Goal: Transaction & Acquisition: Purchase product/service

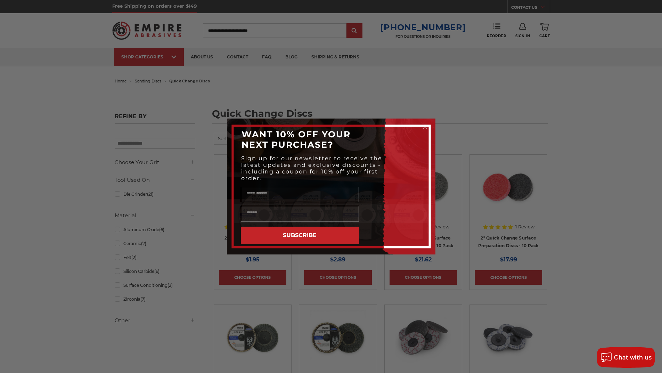
click at [423, 127] on circle "Close dialog" at bounding box center [424, 127] width 7 height 7
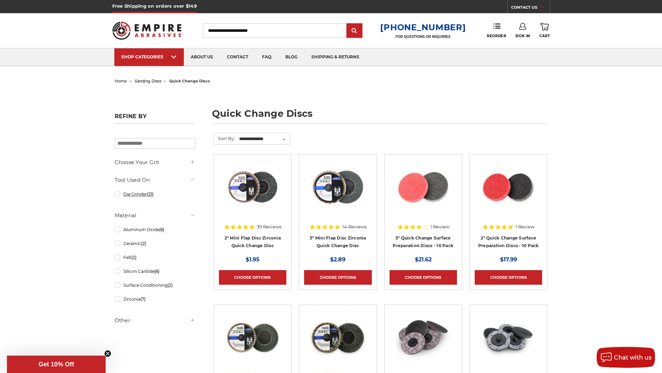
click at [139, 190] on link "Die Grinder (21)" at bounding box center [155, 194] width 81 height 12
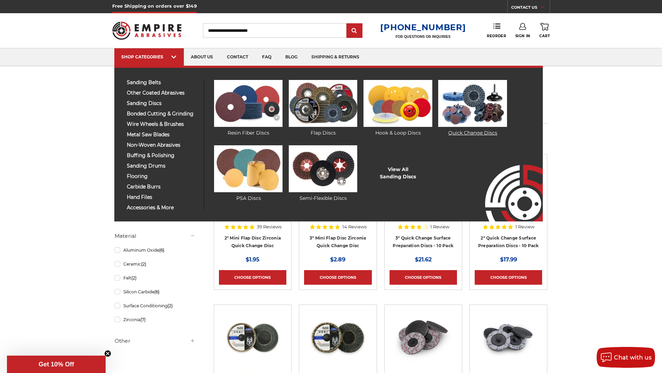
click at [479, 122] on img at bounding box center [472, 103] width 68 height 47
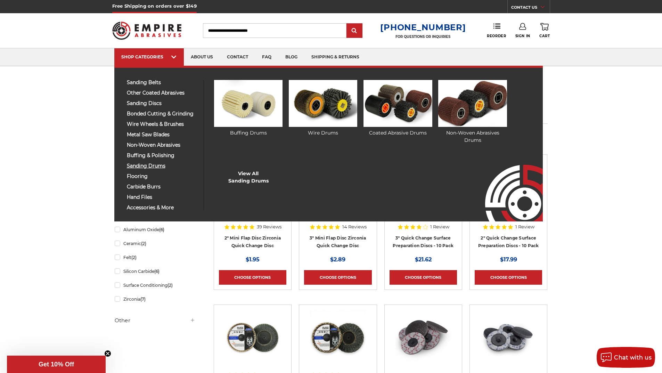
click at [162, 165] on span "sanding drums" at bounding box center [163, 165] width 72 height 5
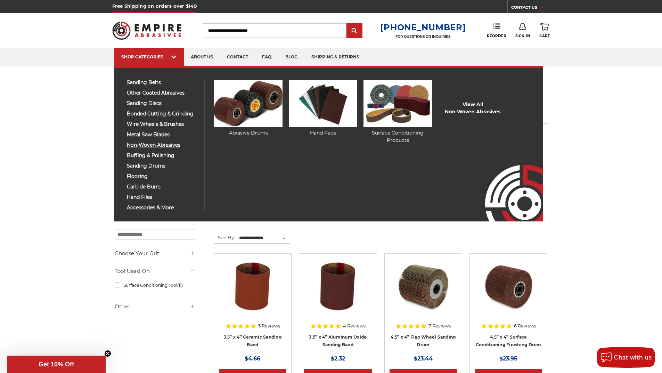
click at [153, 146] on span "non-woven abrasives" at bounding box center [163, 144] width 72 height 5
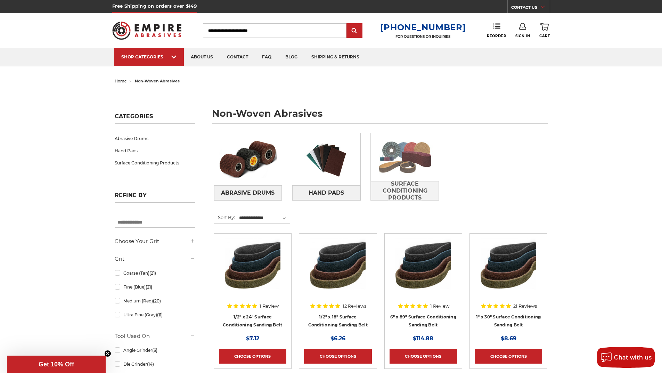
click at [410, 183] on span "Surface Conditioning Products" at bounding box center [404, 191] width 67 height 26
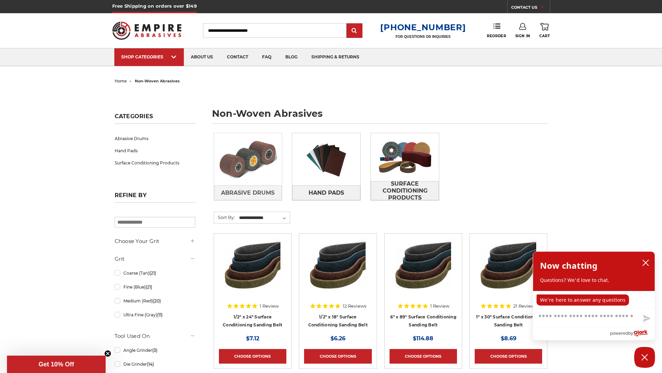
click at [234, 169] on img at bounding box center [248, 159] width 68 height 48
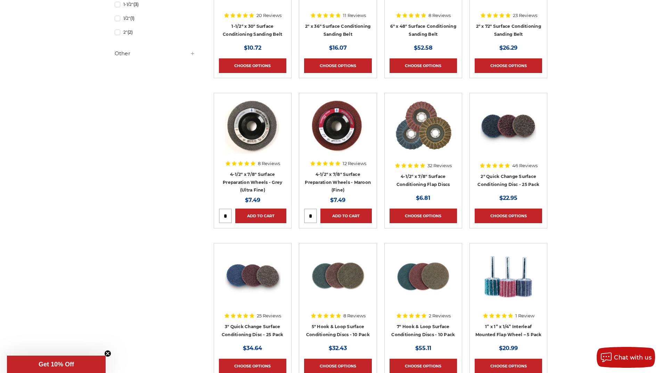
scroll to position [556, 0]
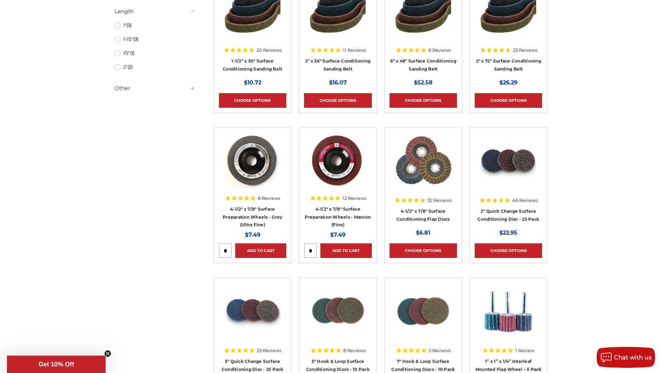
click at [508, 313] on img at bounding box center [508, 311] width 56 height 56
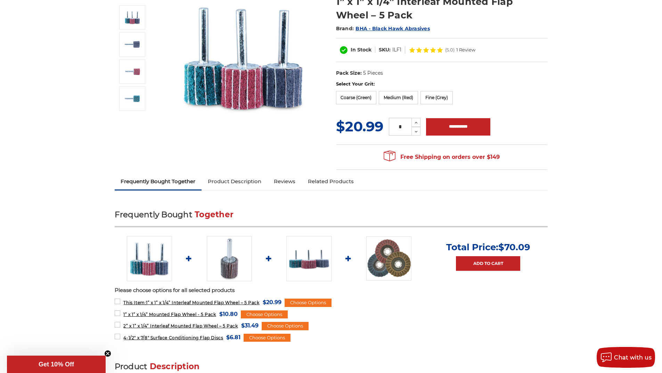
scroll to position [139, 0]
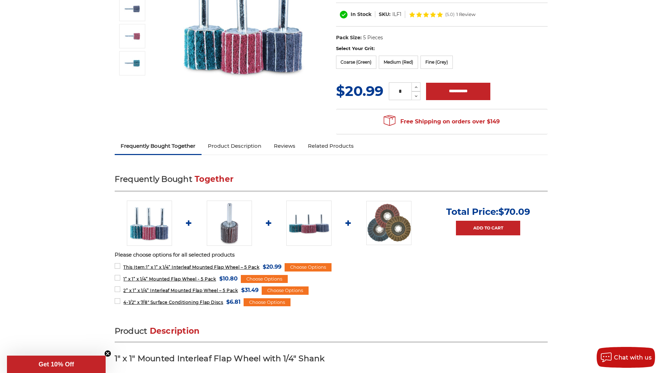
click at [223, 225] on img at bounding box center [229, 222] width 45 height 45
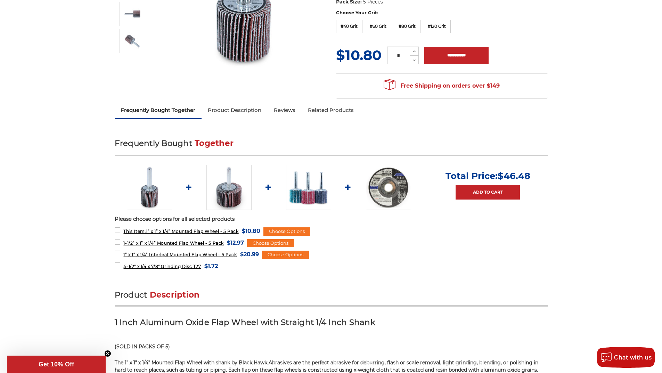
scroll to position [174, 0]
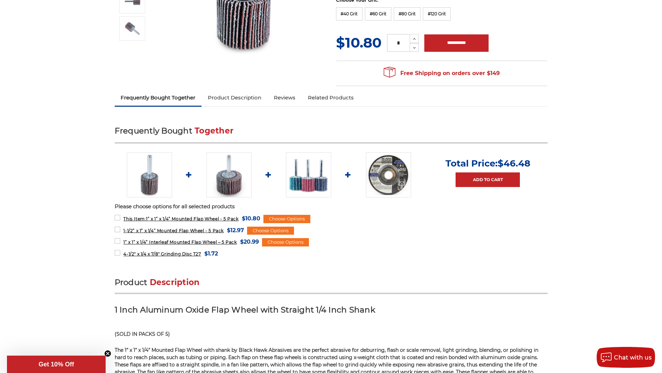
click at [224, 190] on img at bounding box center [228, 174] width 45 height 45
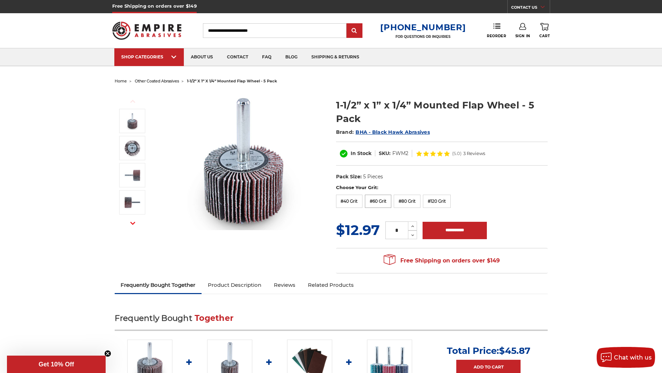
click at [377, 200] on label "#60 Grit" at bounding box center [378, 201] width 26 height 13
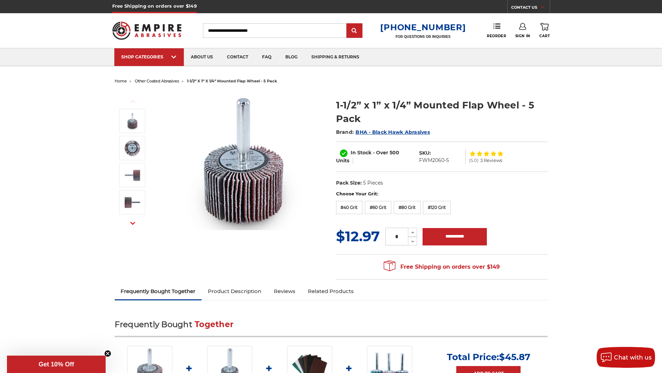
click at [242, 291] on link "Product Description" at bounding box center [234, 290] width 66 height 15
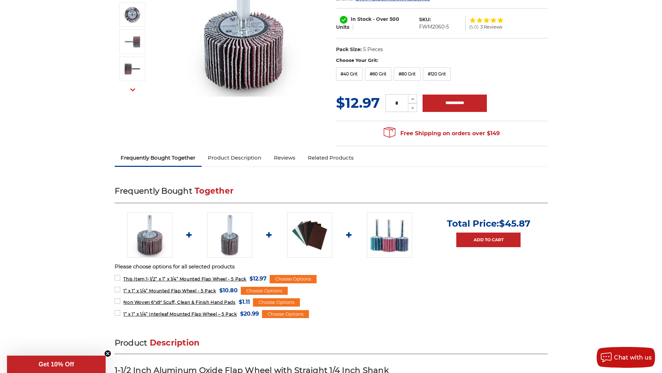
scroll to position [139, 0]
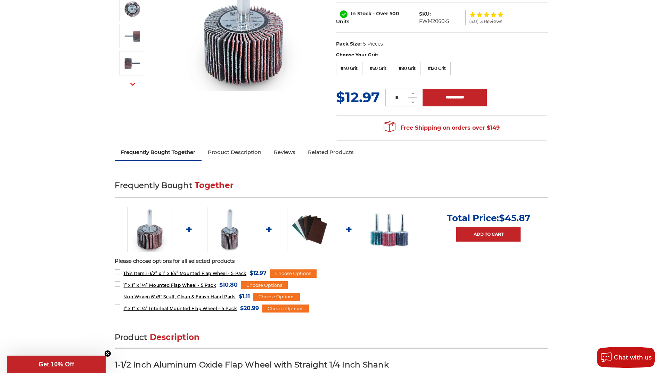
click at [160, 239] on img at bounding box center [149, 229] width 45 height 45
click at [142, 224] on img at bounding box center [149, 229] width 45 height 45
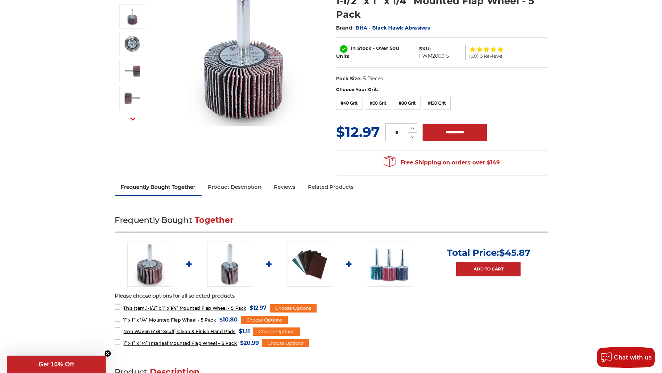
scroll to position [69, 0]
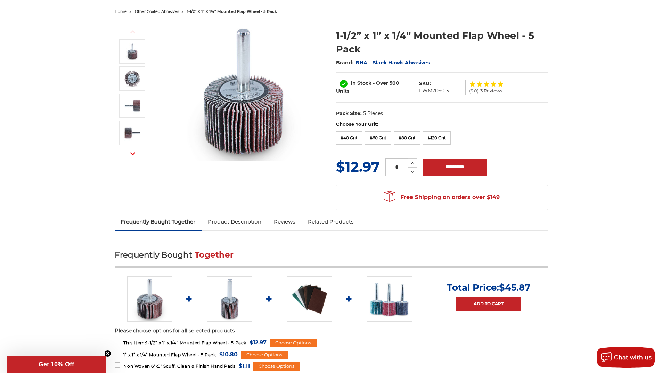
click at [147, 283] on img at bounding box center [149, 298] width 45 height 45
click at [162, 307] on img at bounding box center [149, 298] width 45 height 45
click at [159, 306] on img at bounding box center [149, 298] width 45 height 45
